Goal: Task Accomplishment & Management: Use online tool/utility

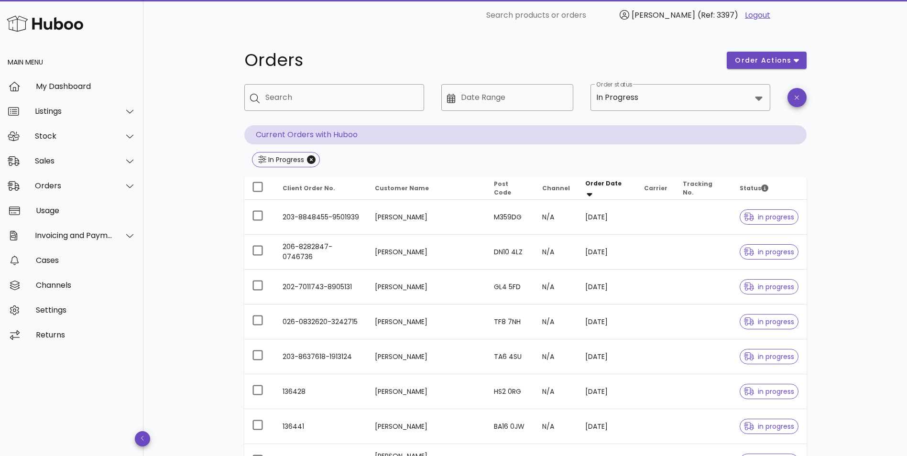
scroll to position [198, 0]
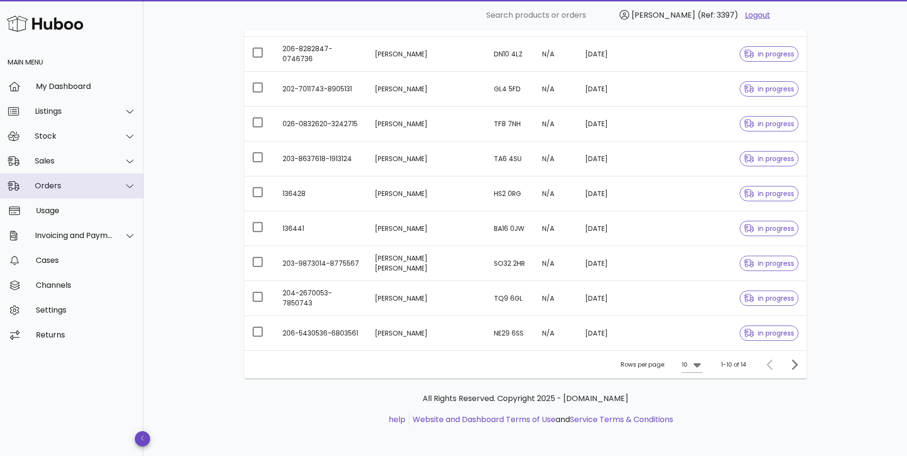
drag, startPoint x: 0, startPoint y: 0, endPoint x: 55, endPoint y: 191, distance: 198.9
click at [55, 191] on div "Orders" at bounding box center [71, 186] width 143 height 25
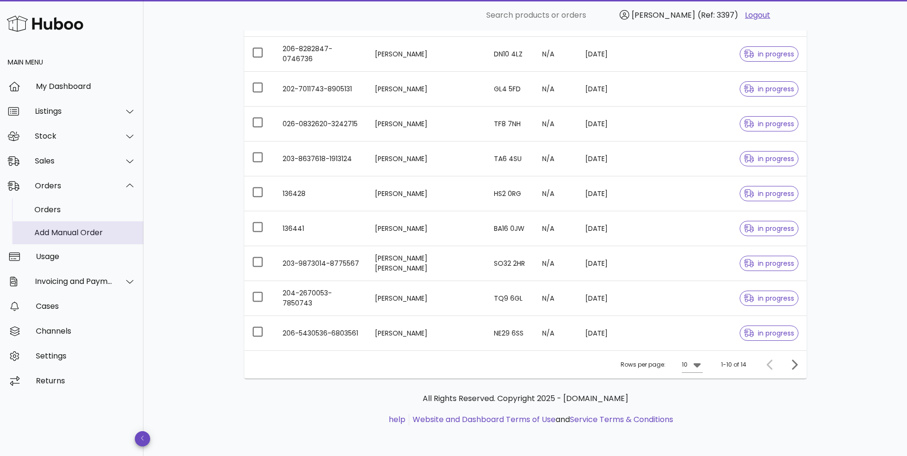
click at [50, 230] on div "Add Manual Order" at bounding box center [84, 232] width 101 height 9
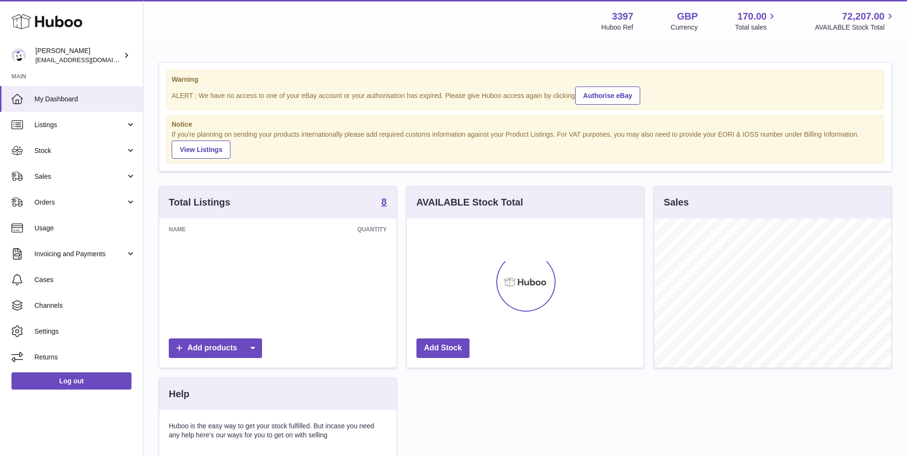
scroll to position [149, 237]
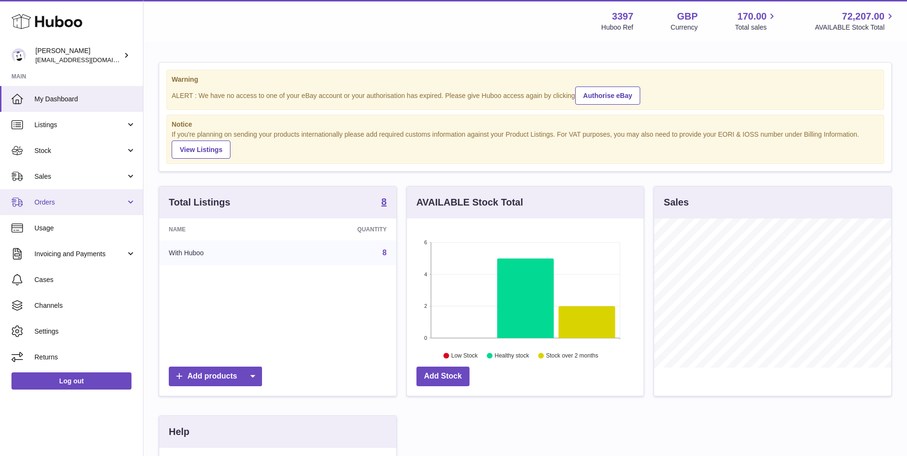
click at [52, 199] on span "Orders" at bounding box center [79, 202] width 91 height 9
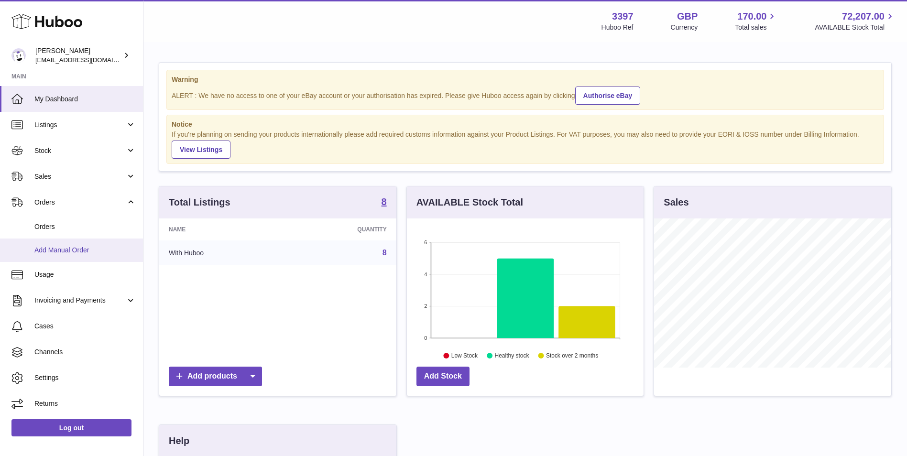
click at [46, 257] on link "Add Manual Order" at bounding box center [71, 250] width 143 height 23
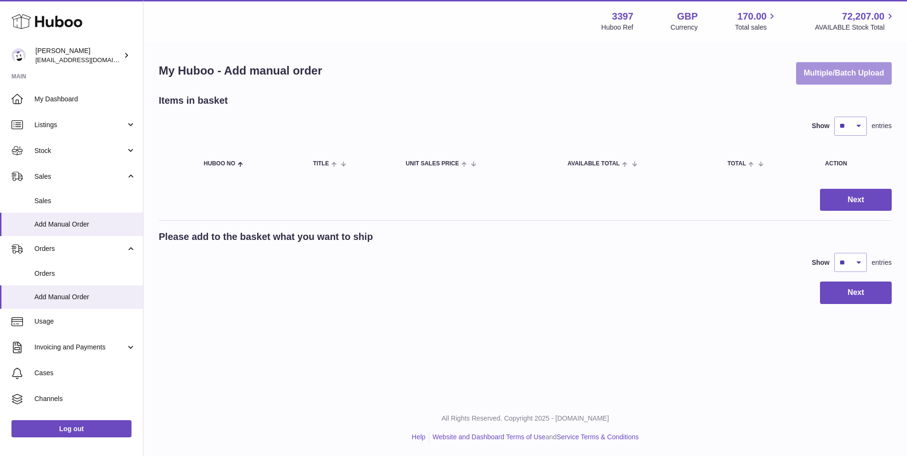
click at [846, 74] on button "Multiple/Batch Upload" at bounding box center [844, 73] width 96 height 22
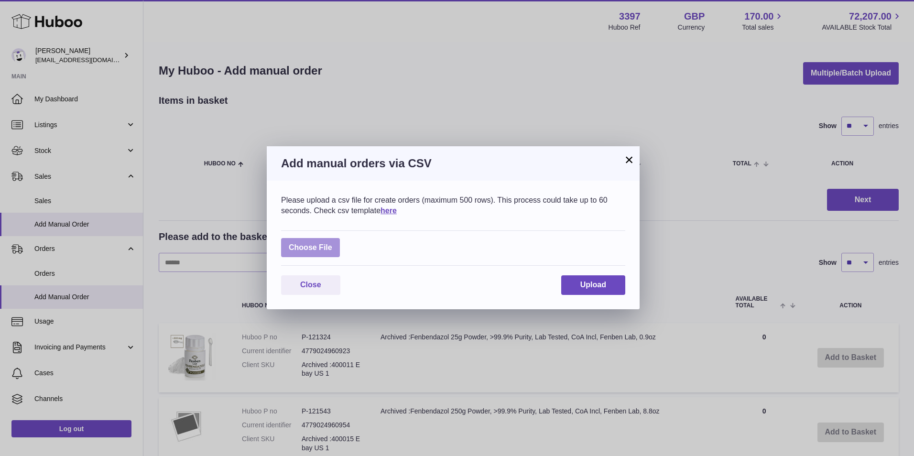
click at [321, 251] on label at bounding box center [310, 248] width 59 height 20
click at [332, 243] on input "file" at bounding box center [332, 243] width 0 height 0
type input "**********"
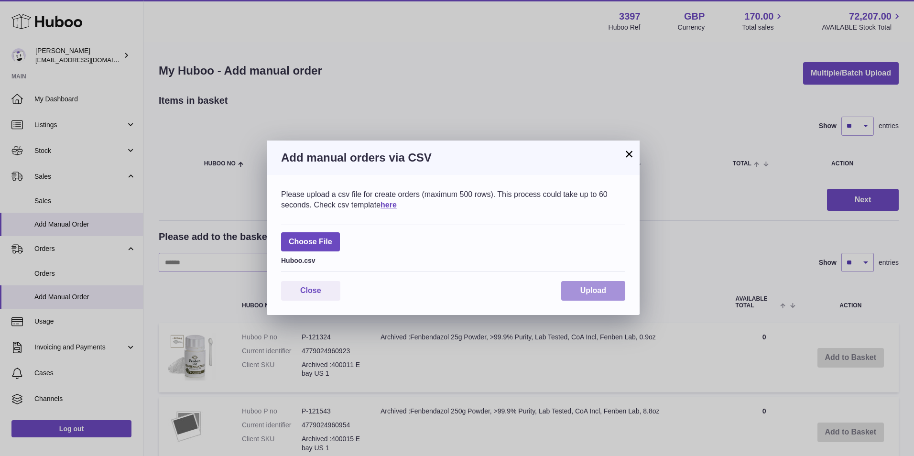
click at [599, 285] on button "Upload" at bounding box center [593, 291] width 64 height 20
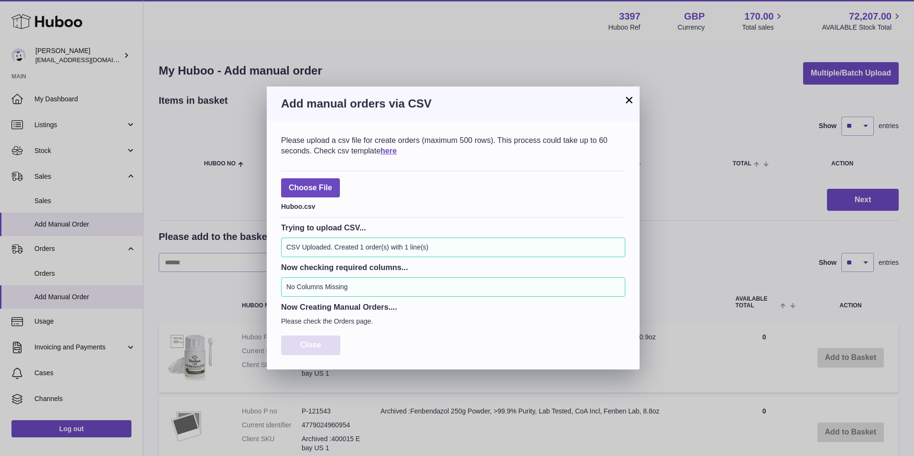
drag, startPoint x: 303, startPoint y: 340, endPoint x: 280, endPoint y: 332, distance: 24.4
click at [303, 340] on button "Close" at bounding box center [310, 346] width 59 height 20
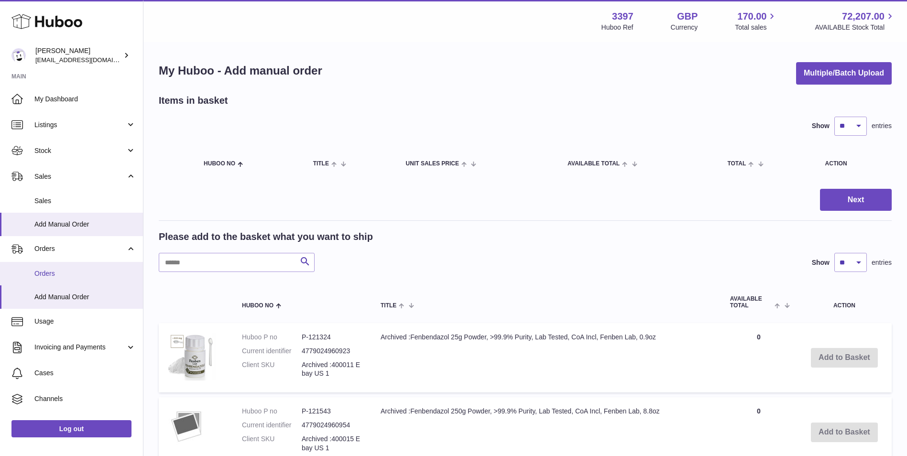
click at [67, 274] on span "Orders" at bounding box center [84, 273] width 101 height 9
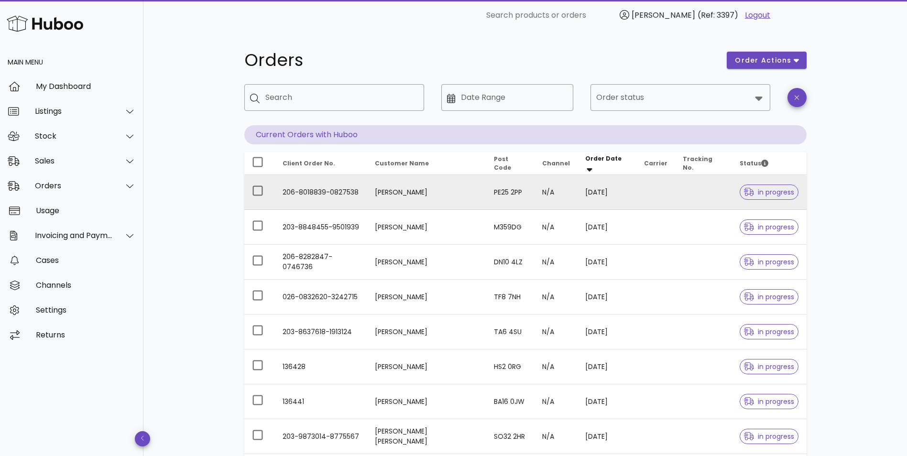
click at [367, 193] on td "206-8018839-0827538" at bounding box center [321, 192] width 92 height 35
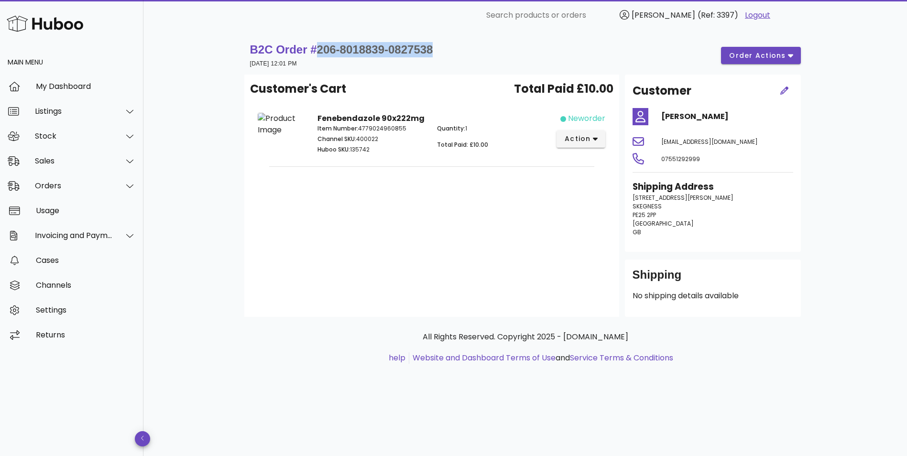
drag, startPoint x: 445, startPoint y: 52, endPoint x: 318, endPoint y: 50, distance: 126.7
click at [318, 50] on div "B2C Order # 206-8018839-0827538 [DATE] 12:01 PM order actions" at bounding box center [525, 55] width 551 height 27
copy span "206-8018839-0827538"
